Goal: Information Seeking & Learning: Check status

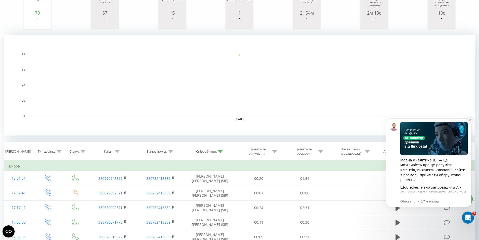
click at [469, 120] on icon "Dismiss notification" at bounding box center [470, 119] width 3 height 3
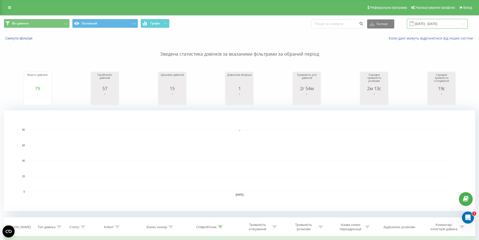
click at [422, 23] on input "[DATE] - [DATE]" at bounding box center [437, 24] width 61 height 10
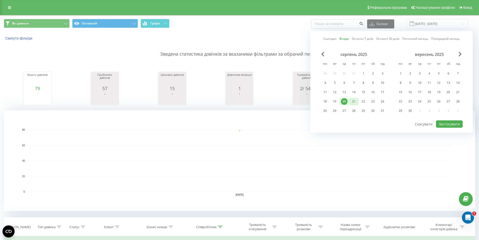
click at [354, 103] on div "21" at bounding box center [354, 101] width 7 height 7
click at [447, 123] on button "Застосувати" at bounding box center [449, 123] width 27 height 7
type input "[DATE] - [DATE]"
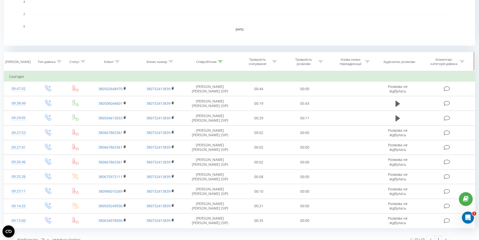
scroll to position [172, 0]
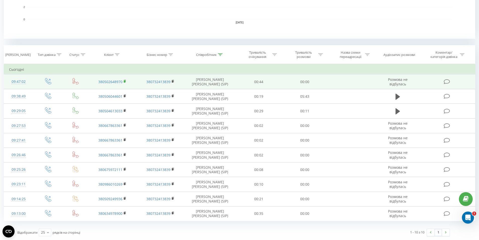
click at [124, 82] on rect at bounding box center [125, 81] width 2 height 2
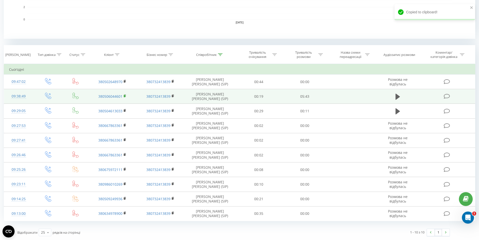
click at [124, 95] on rect at bounding box center [125, 96] width 2 height 2
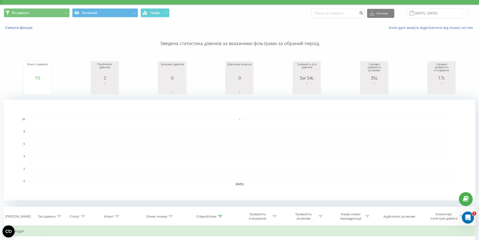
scroll to position [0, 0]
